Goal: Task Accomplishment & Management: Manage account settings

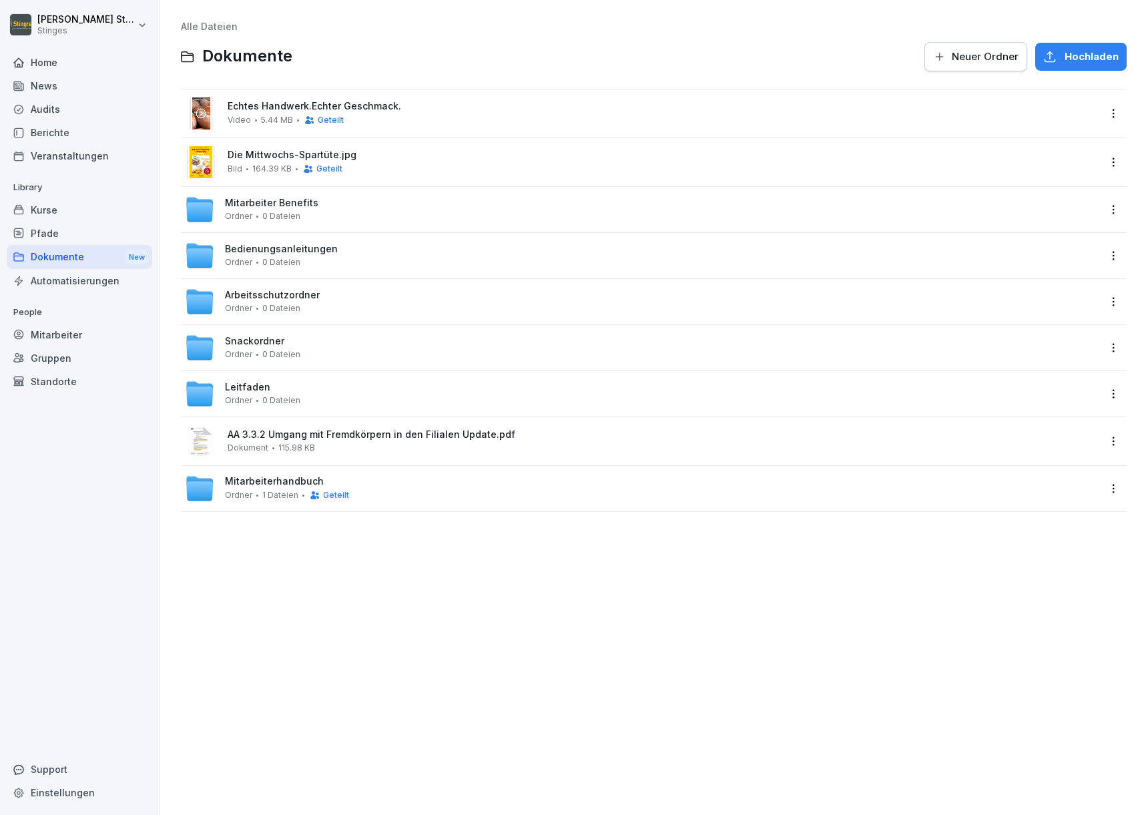
click at [44, 225] on div "Pfade" at bounding box center [79, 233] width 145 height 23
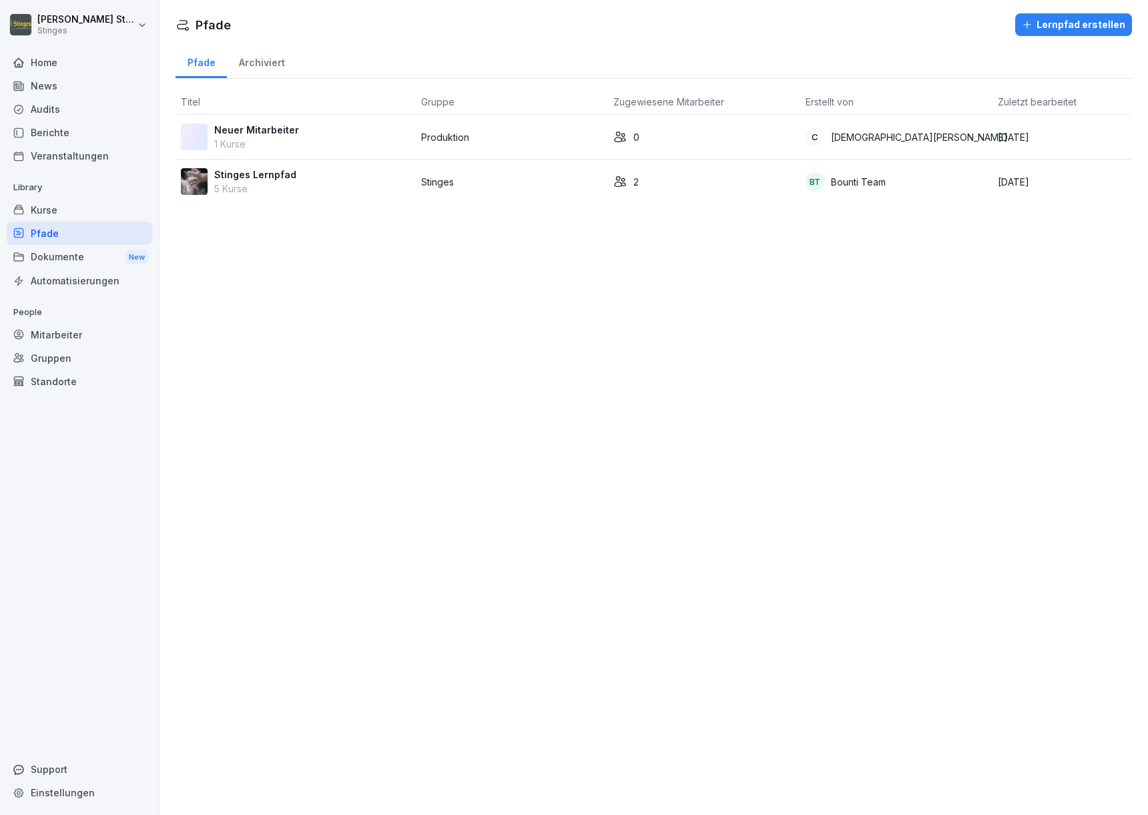
click at [57, 199] on div "Kurse" at bounding box center [79, 209] width 145 height 23
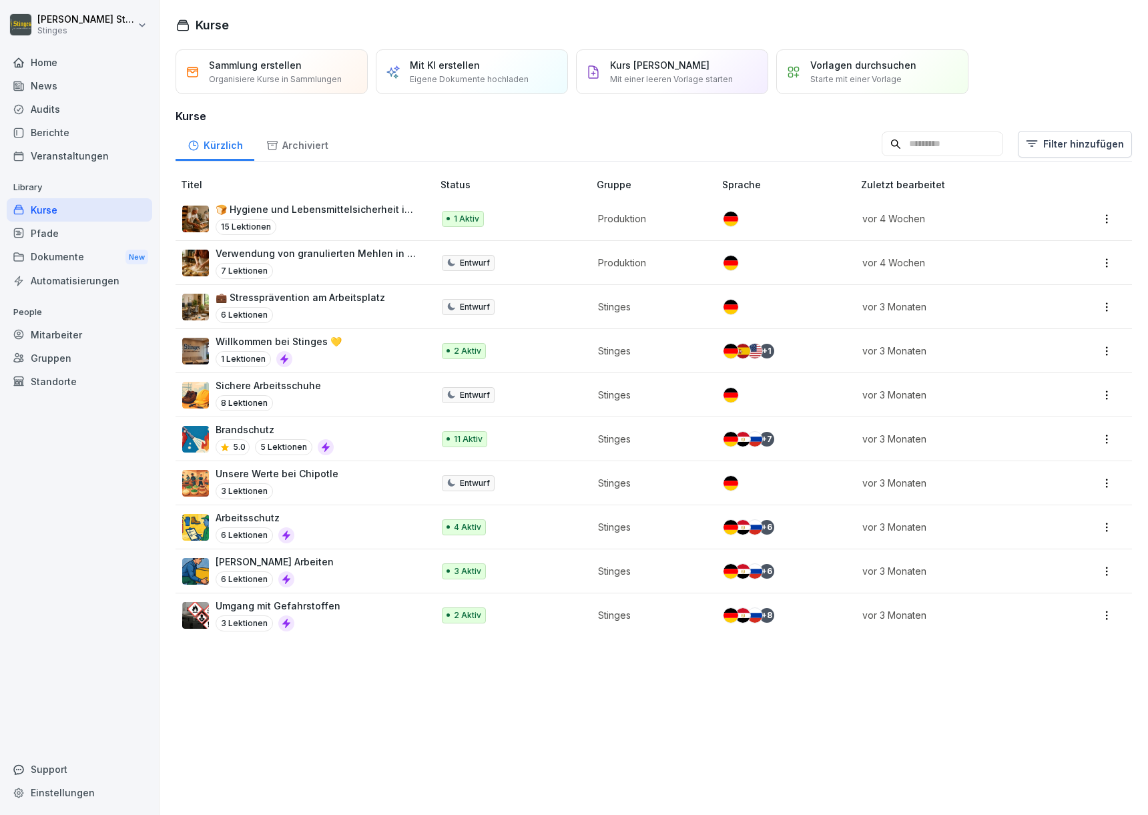
click at [60, 154] on div "Veranstaltungen" at bounding box center [79, 155] width 145 height 23
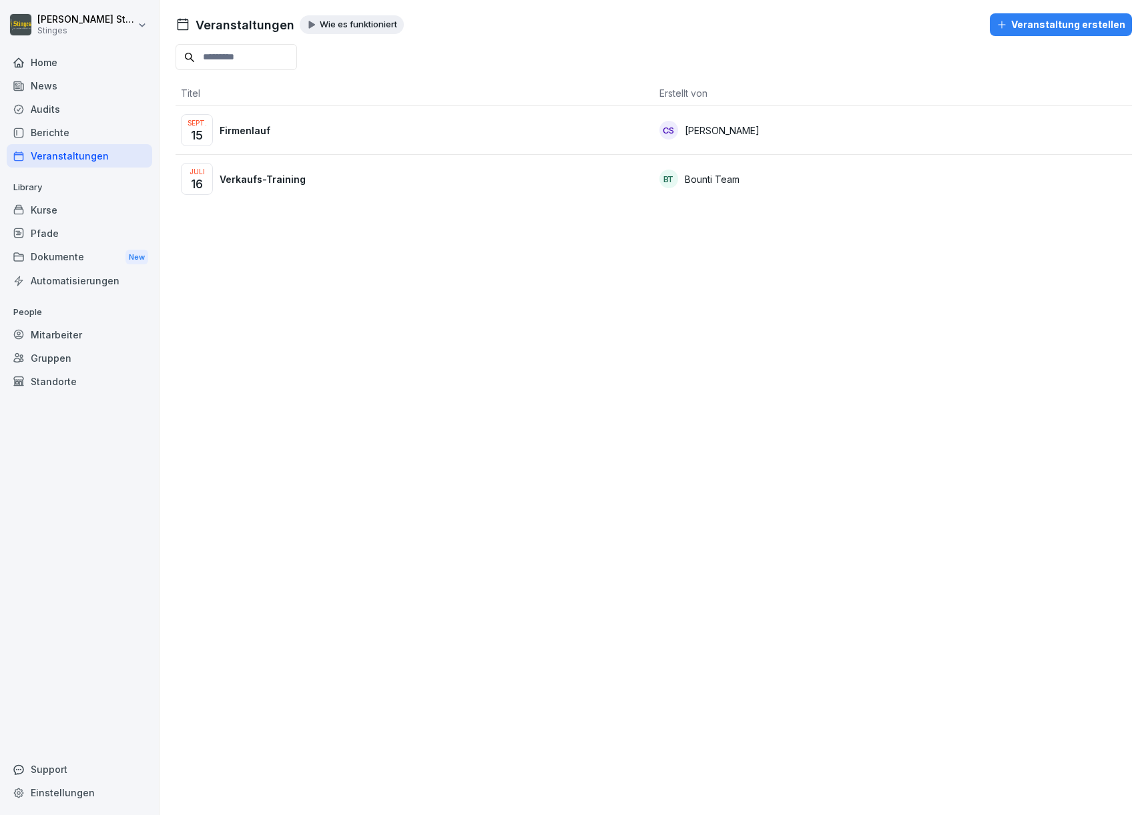
click at [67, 141] on div "Berichte" at bounding box center [79, 132] width 145 height 23
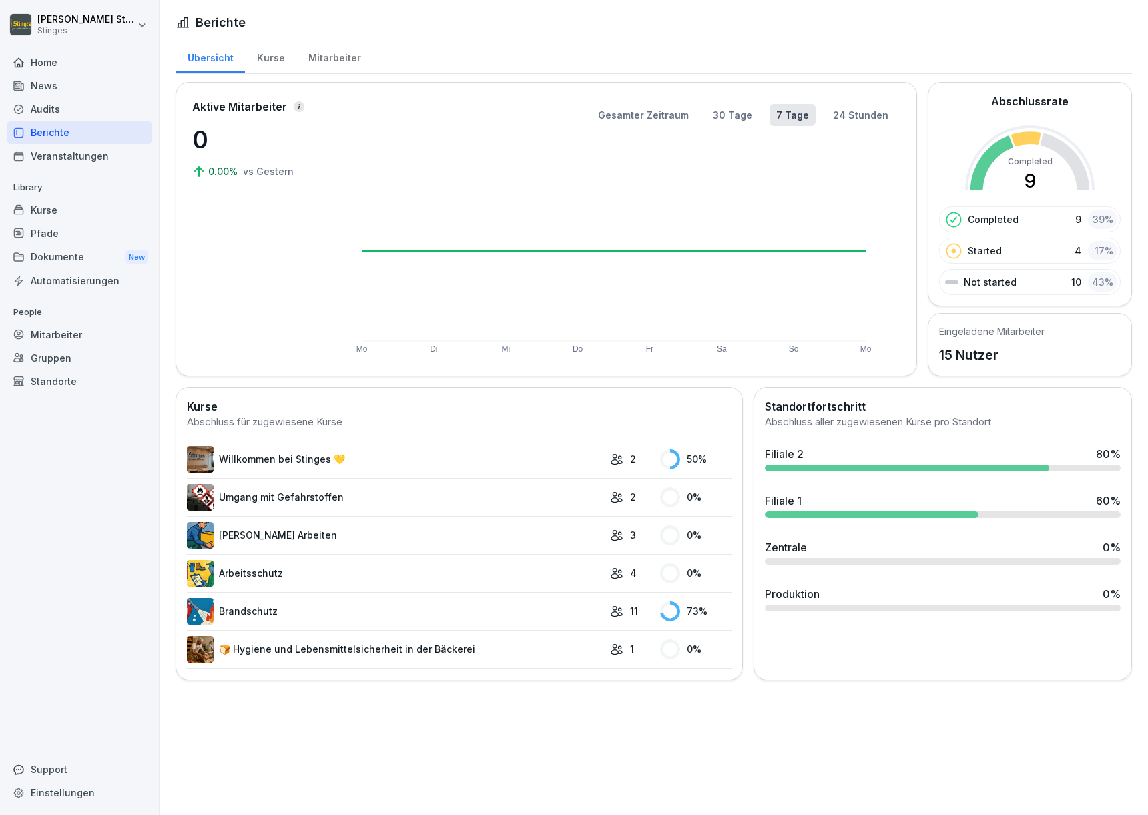
click at [71, 97] on div "Audits" at bounding box center [79, 108] width 145 height 23
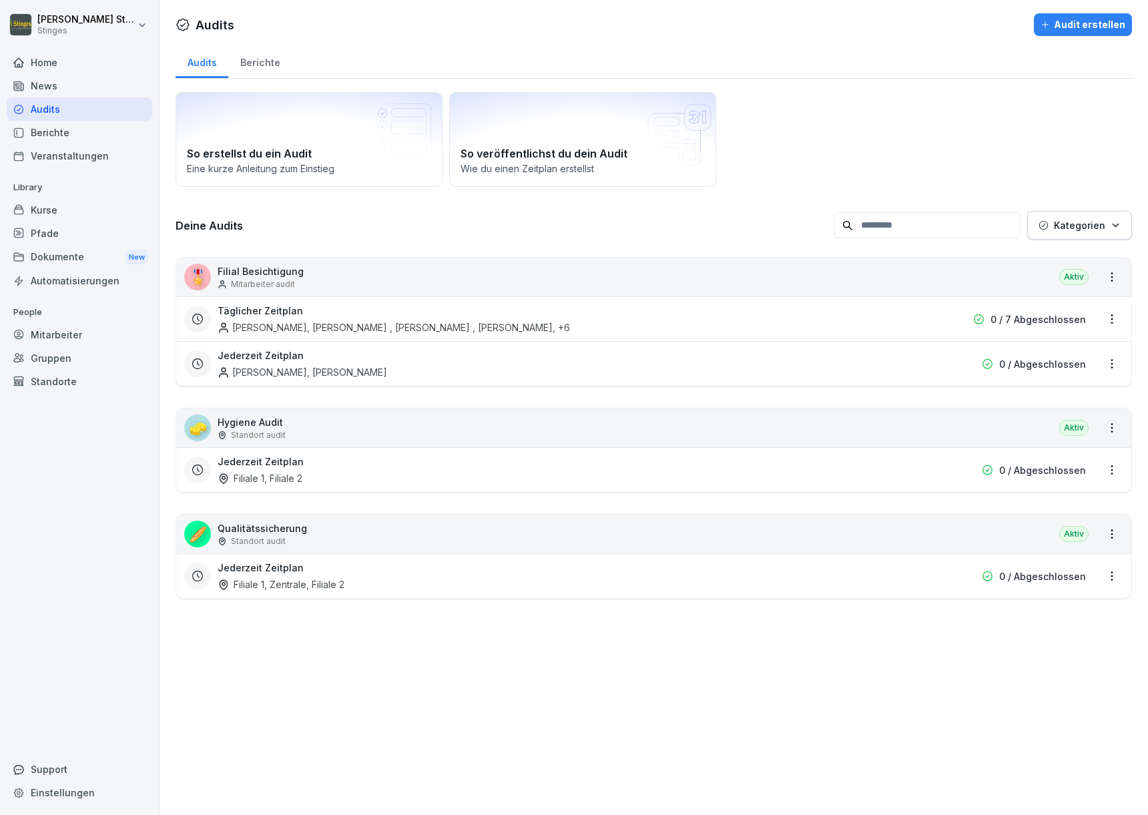
click at [50, 82] on div "News" at bounding box center [79, 85] width 145 height 23
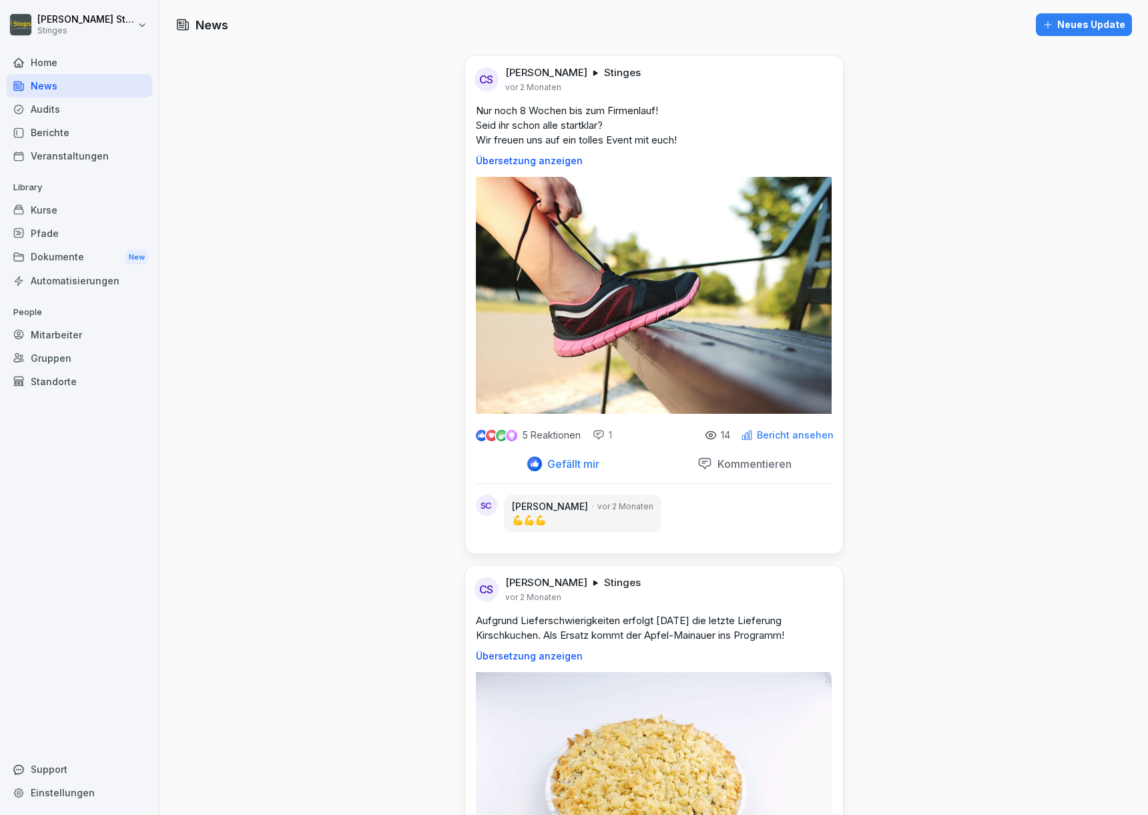
click at [763, 433] on p "Bericht ansehen" at bounding box center [795, 435] width 77 height 11
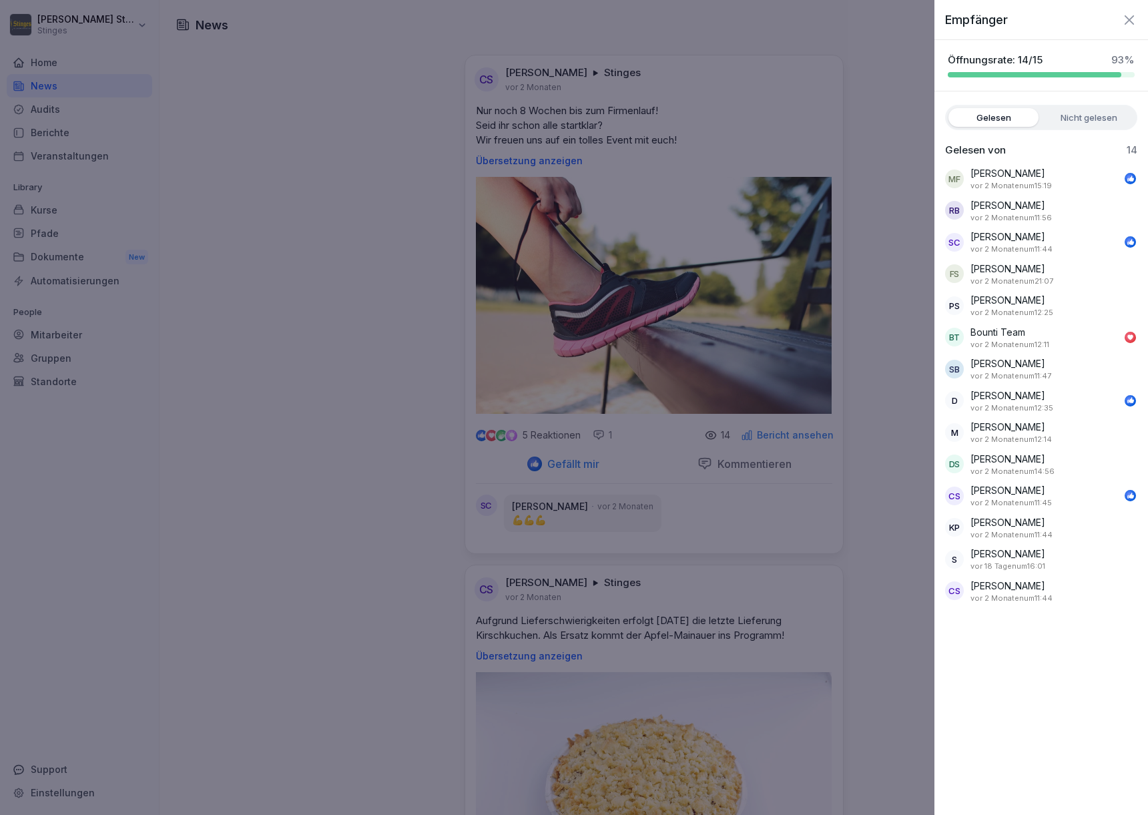
click at [1085, 114] on label "Nicht gelesen" at bounding box center [1089, 117] width 90 height 19
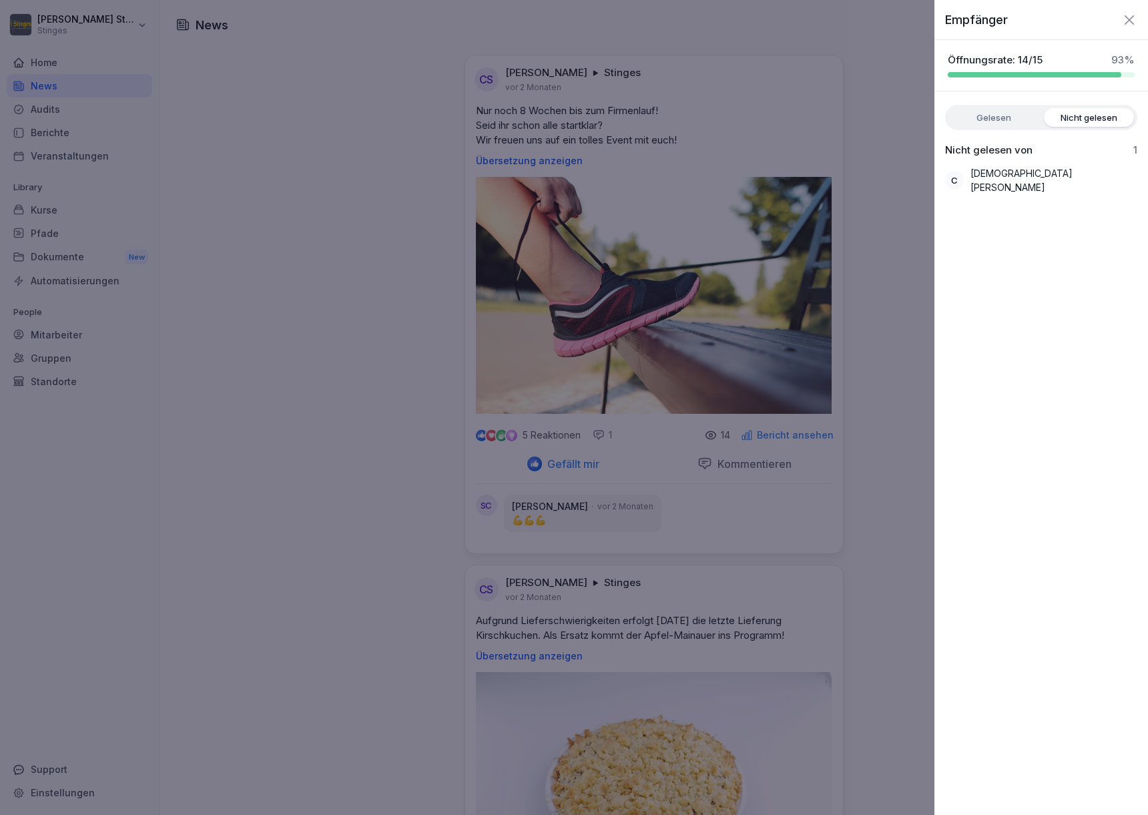
click at [1008, 113] on label "Gelesen" at bounding box center [993, 117] width 90 height 19
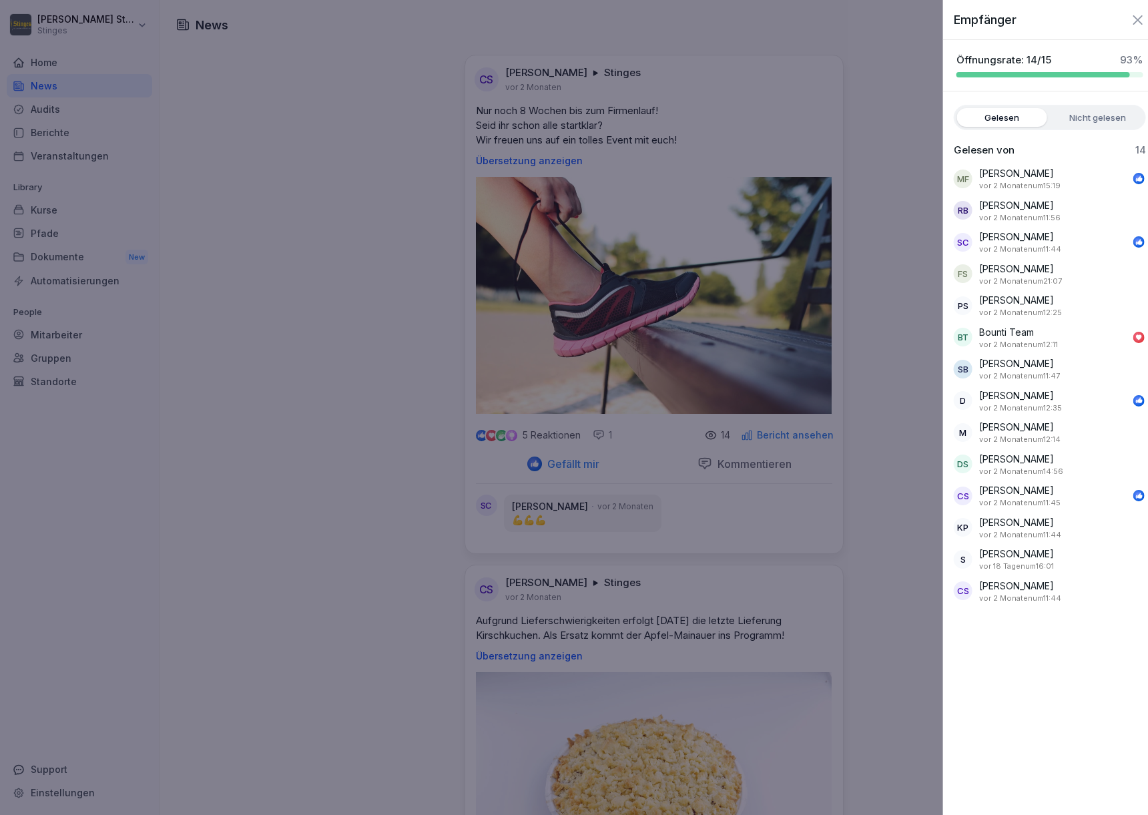
click at [310, 581] on div at bounding box center [574, 407] width 1148 height 815
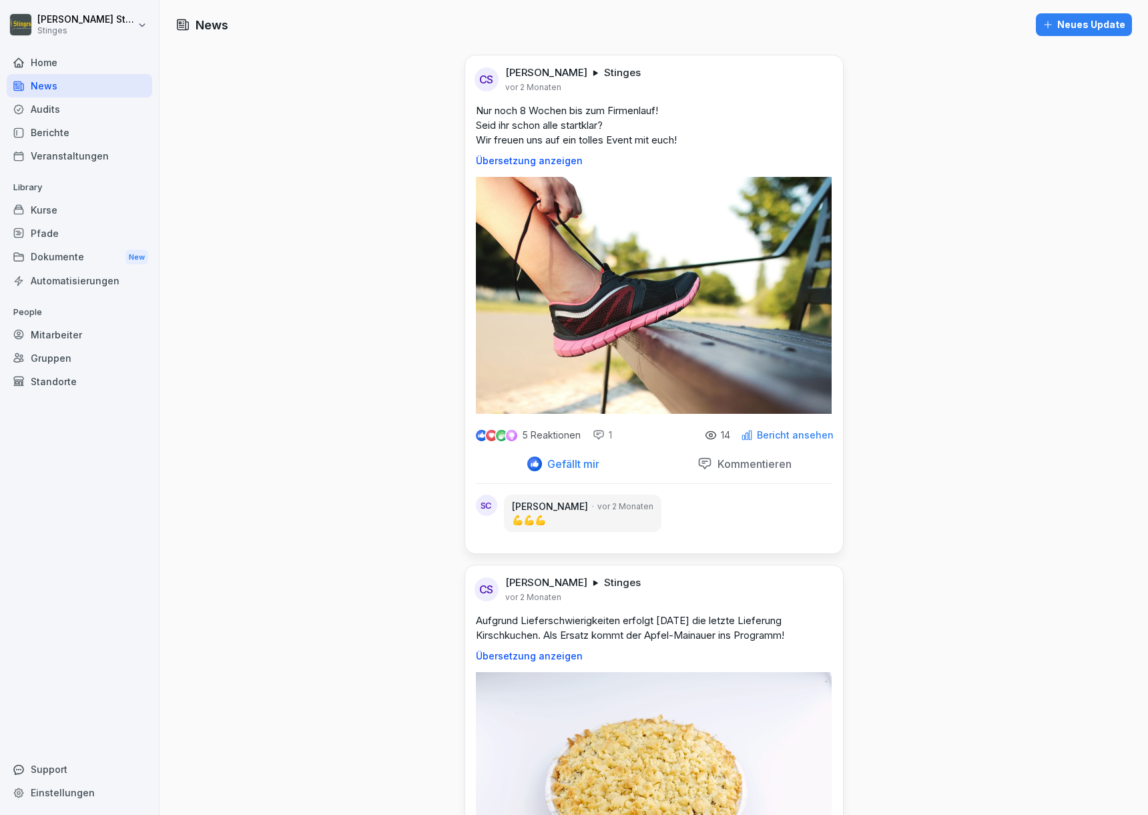
click at [67, 109] on div "Audits" at bounding box center [79, 108] width 145 height 23
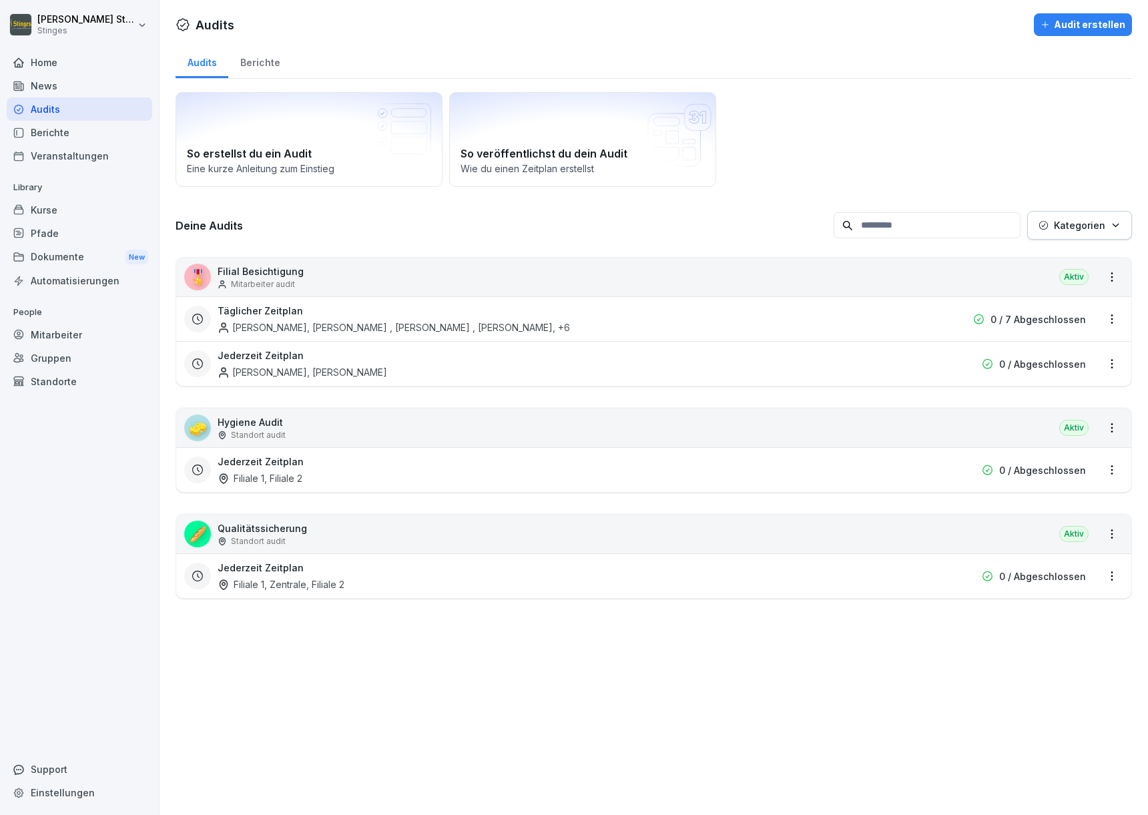
click at [59, 250] on div "Dokumente New" at bounding box center [79, 257] width 145 height 25
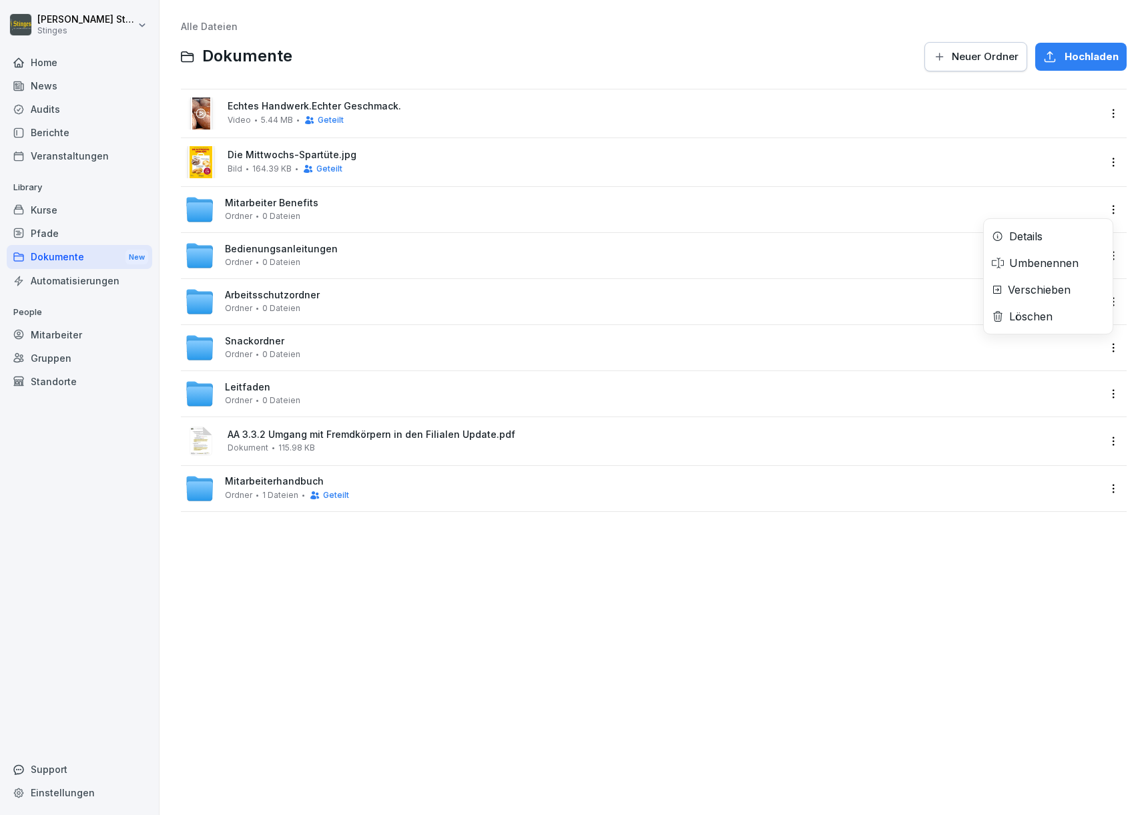
click at [1103, 209] on html "[PERSON_NAME] Stinges Home News Audits Berichte Veranstaltungen Library Kurse P…" at bounding box center [574, 407] width 1148 height 815
click at [1057, 242] on div "Details" at bounding box center [1048, 236] width 129 height 27
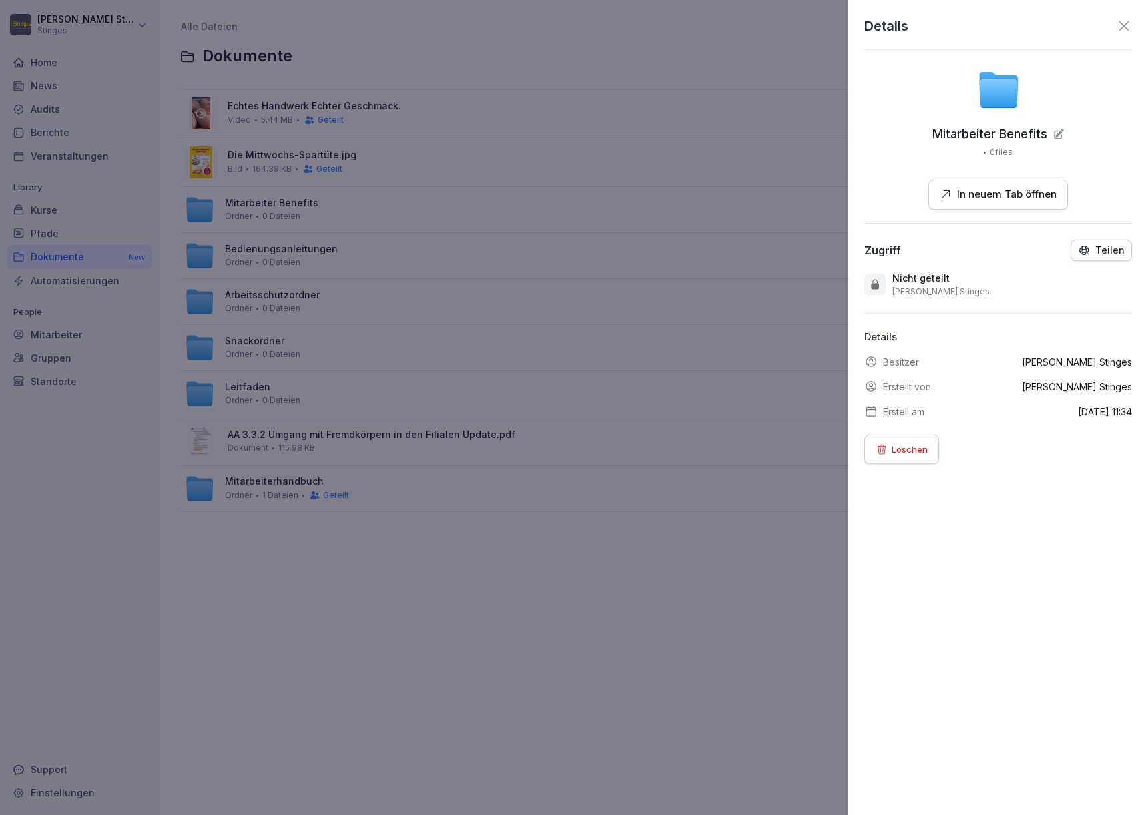
click at [1119, 25] on icon at bounding box center [1123, 25] width 9 height 9
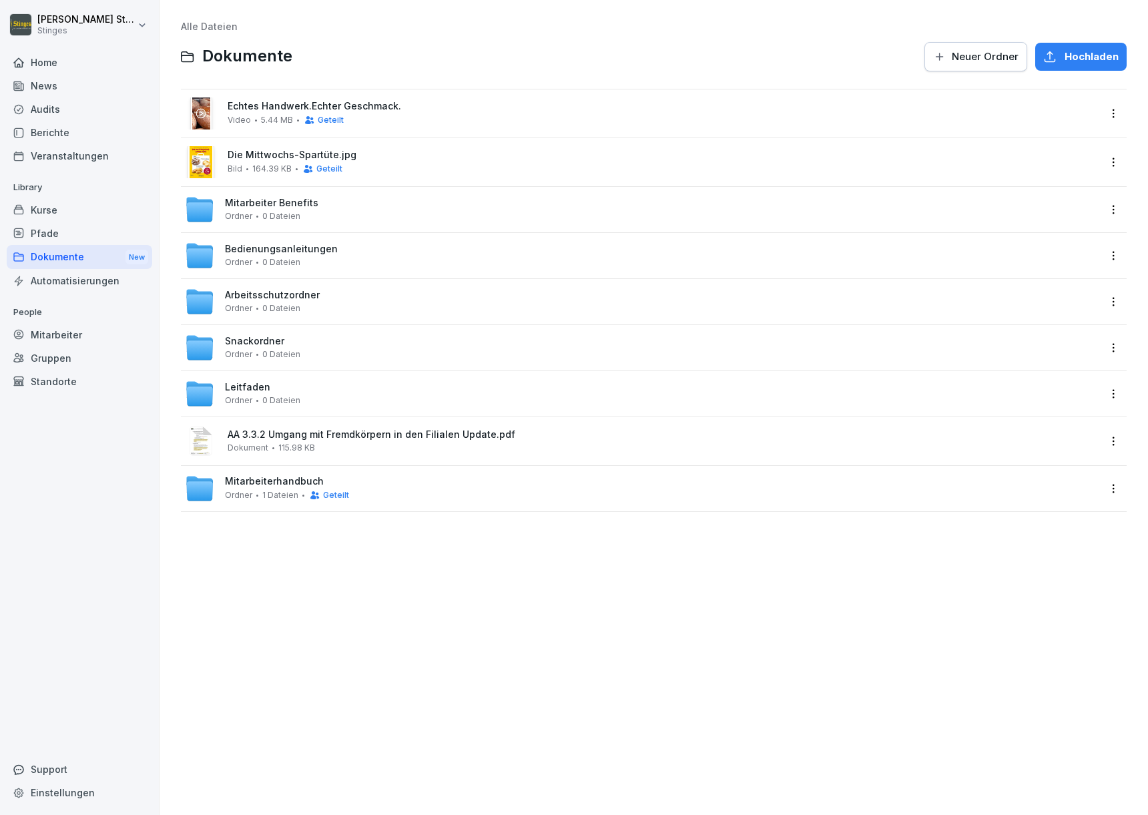
click at [323, 496] on span "Geteilt" at bounding box center [336, 495] width 26 height 9
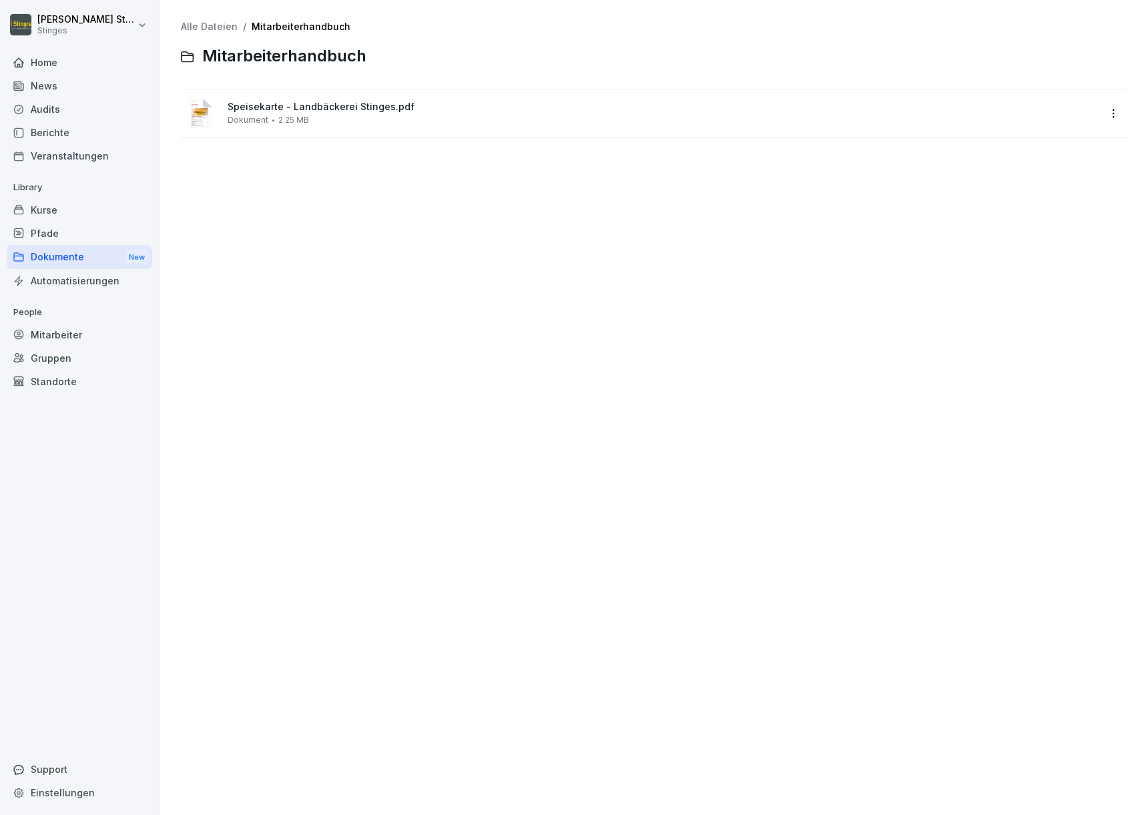
click at [365, 111] on span "Speisekarte - Landbäckerei Stinges.pdf" at bounding box center [663, 106] width 871 height 11
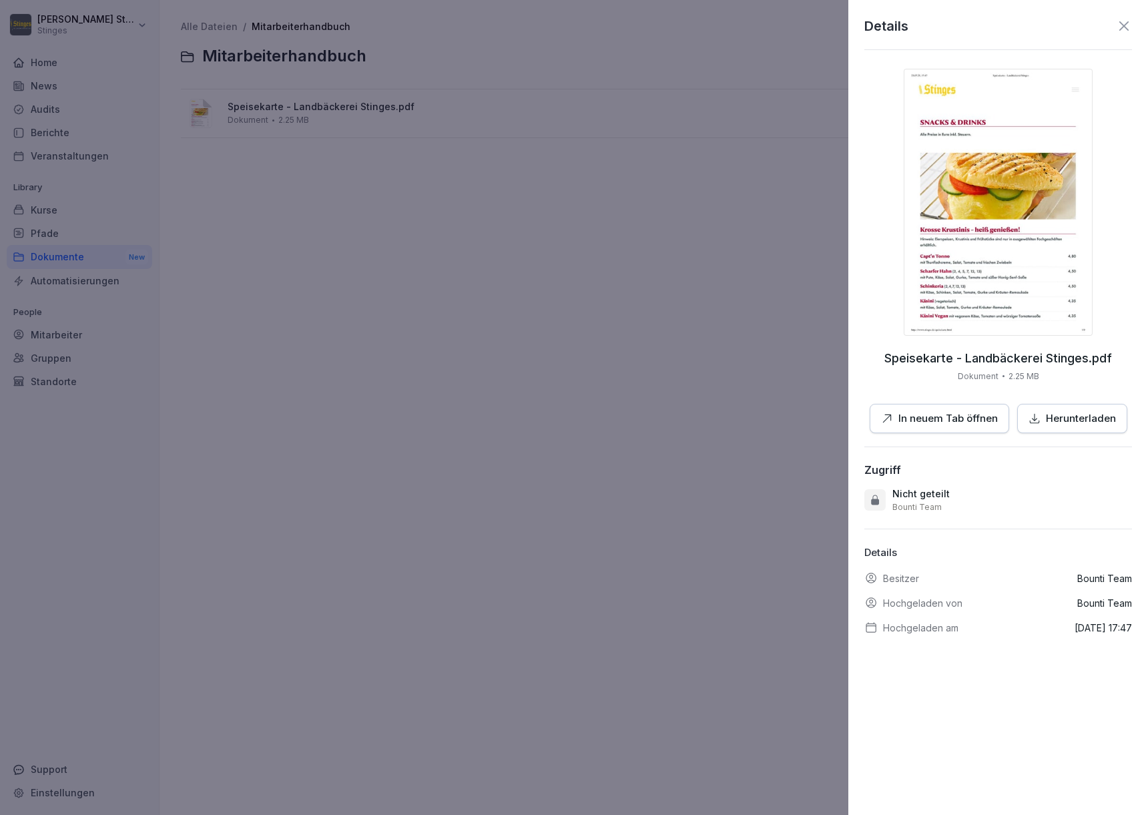
click at [1116, 27] on icon at bounding box center [1124, 26] width 16 height 16
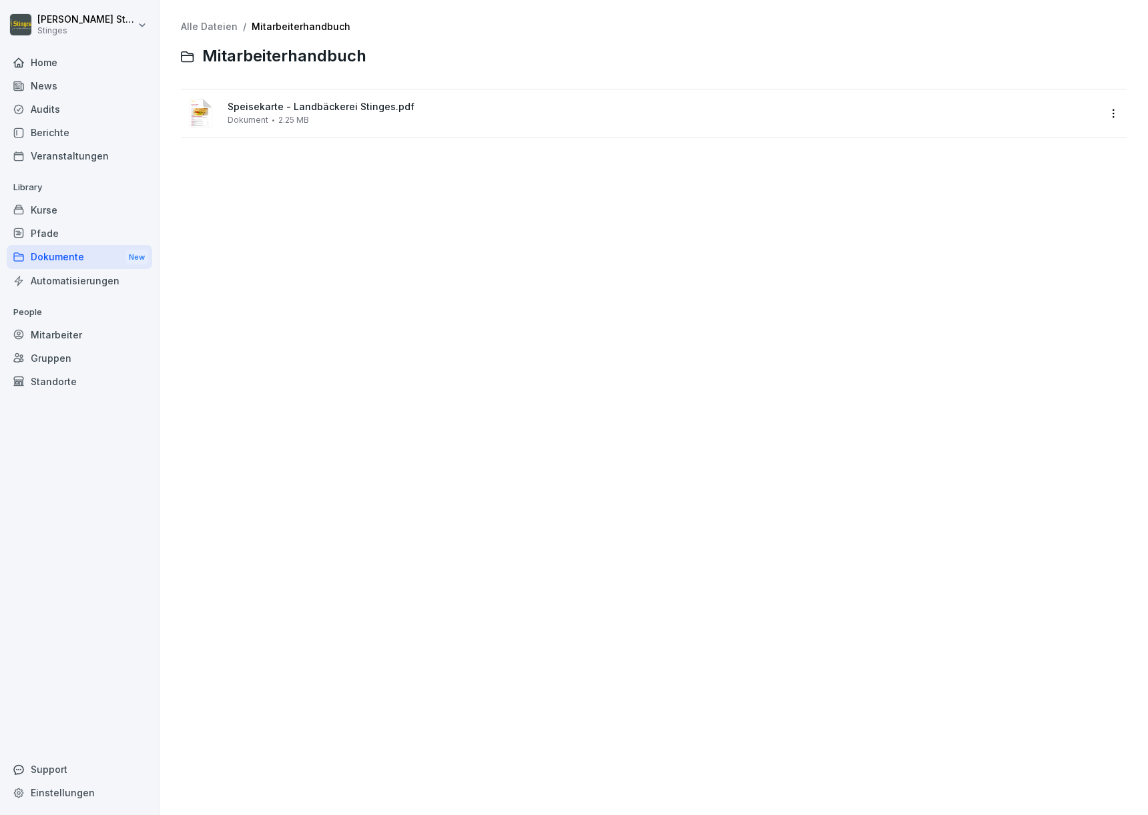
click at [51, 258] on div "Dokumente New" at bounding box center [79, 257] width 145 height 25
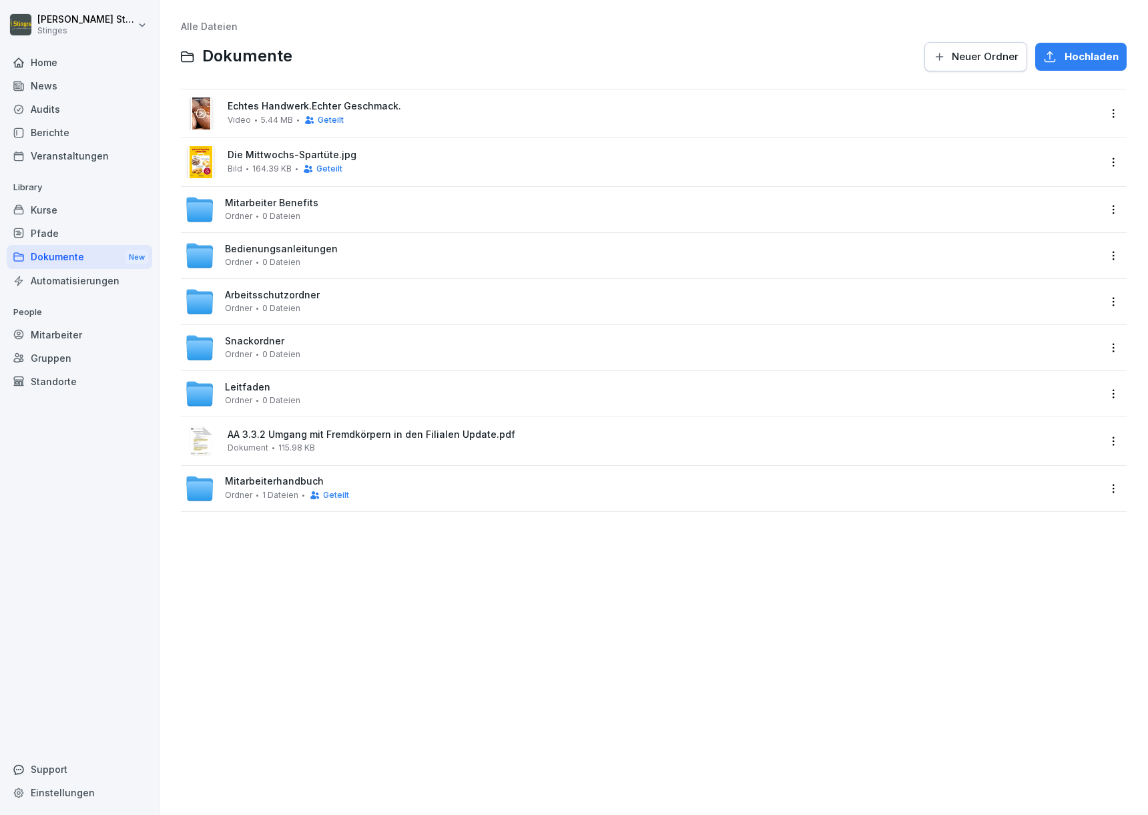
click at [1055, 56] on div "Hochladen" at bounding box center [1080, 56] width 75 height 15
type input "**********"
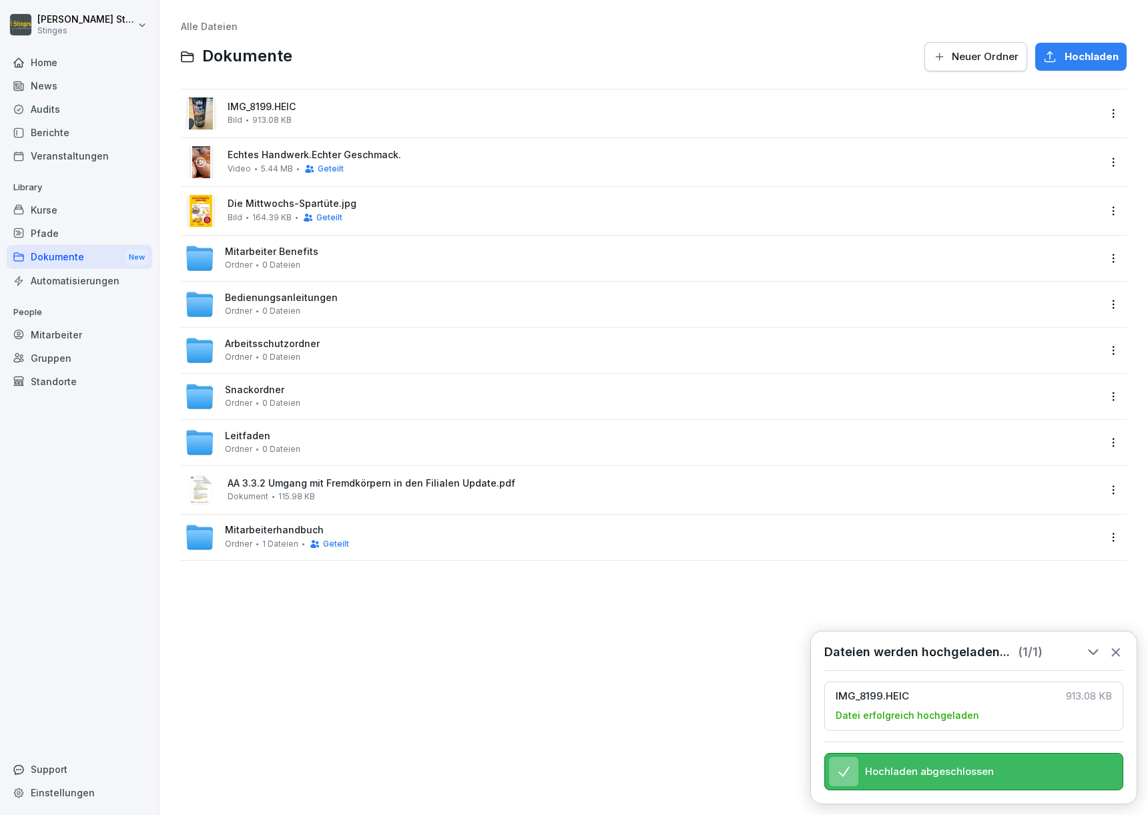
click at [1101, 112] on html "[PERSON_NAME] Stinges Home News Audits Berichte Veranstaltungen Library Kurse P…" at bounding box center [574, 407] width 1148 height 815
click at [1081, 141] on div "Details" at bounding box center [1045, 140] width 141 height 27
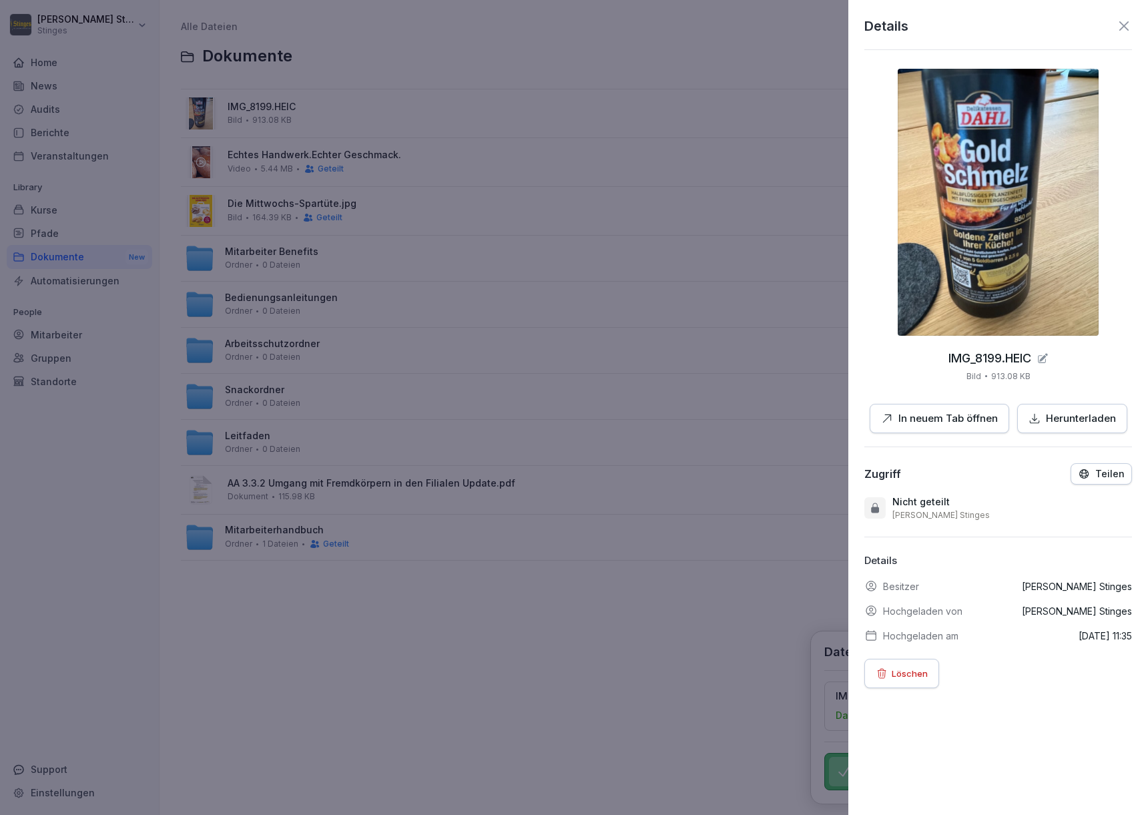
click at [1078, 469] on icon "button" at bounding box center [1084, 474] width 12 height 12
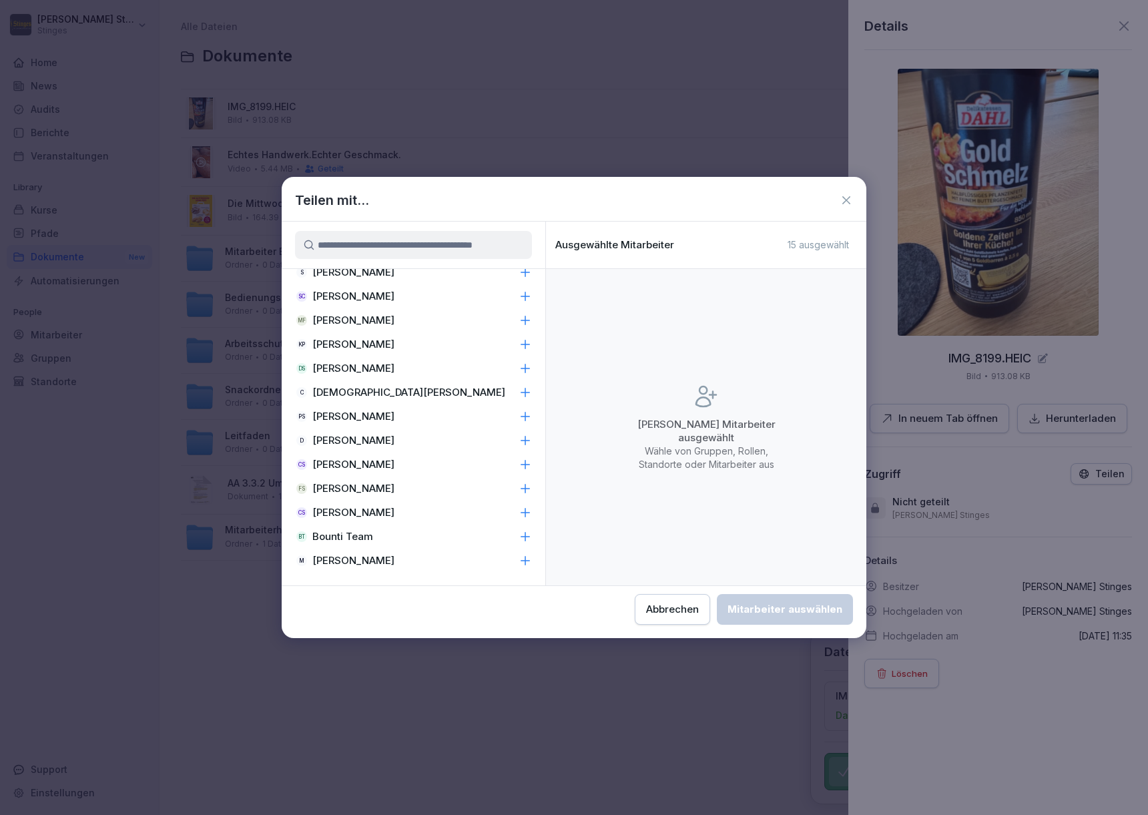
scroll to position [449, 0]
click at [322, 506] on p "[PERSON_NAME]" at bounding box center [353, 511] width 82 height 13
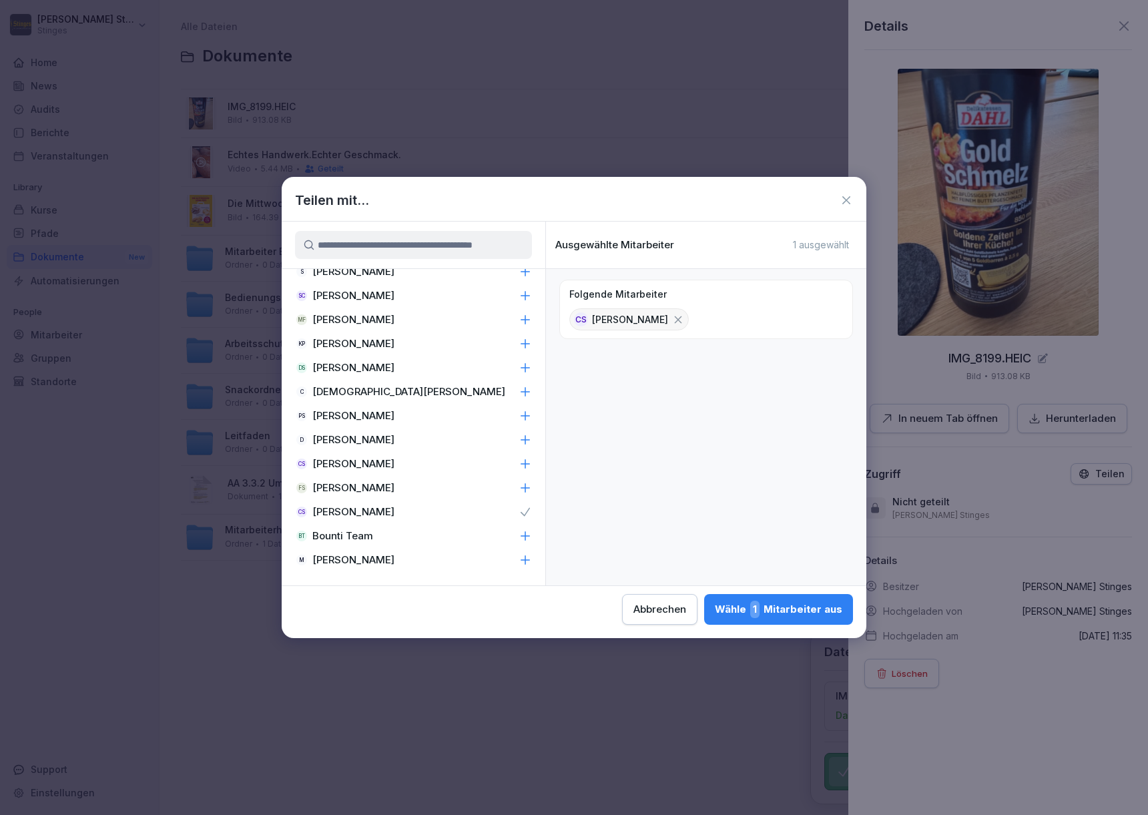
click at [715, 607] on div "Wähle 1 Mitarbeiter aus" at bounding box center [778, 609] width 127 height 17
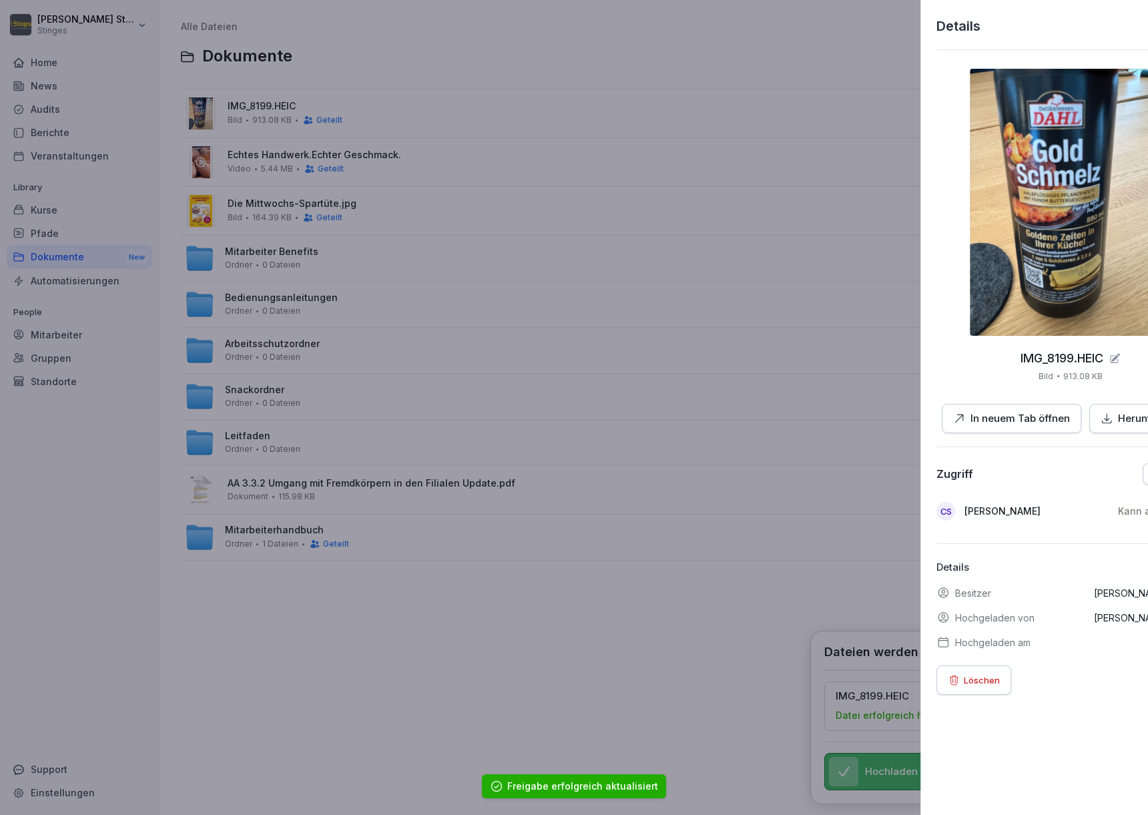
click at [484, 607] on div at bounding box center [574, 407] width 1148 height 815
